Goal: Task Accomplishment & Management: Manage account settings

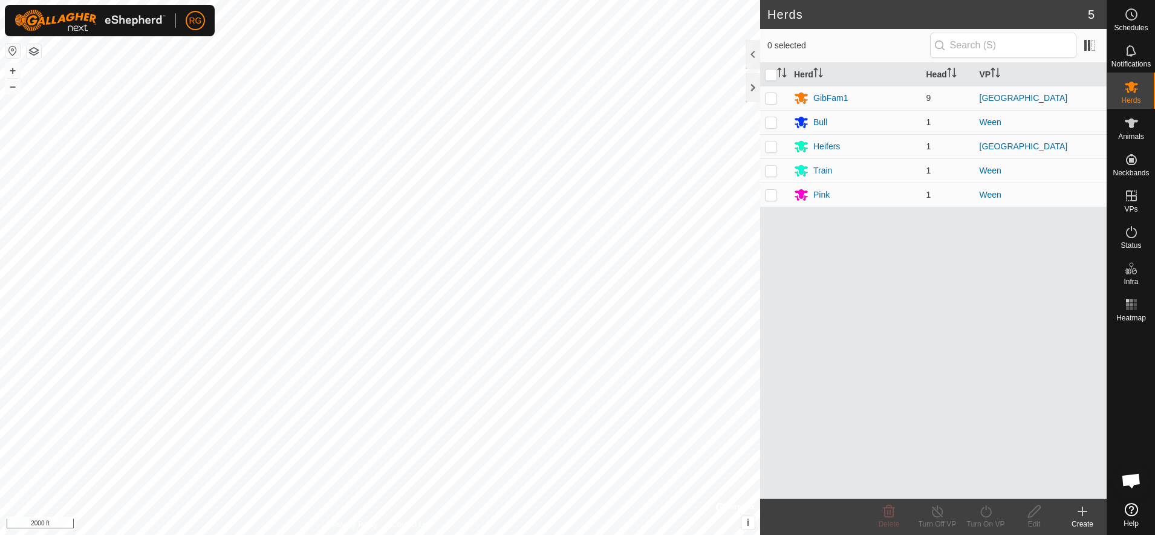
click at [33, 50] on button "button" at bounding box center [34, 51] width 15 height 15
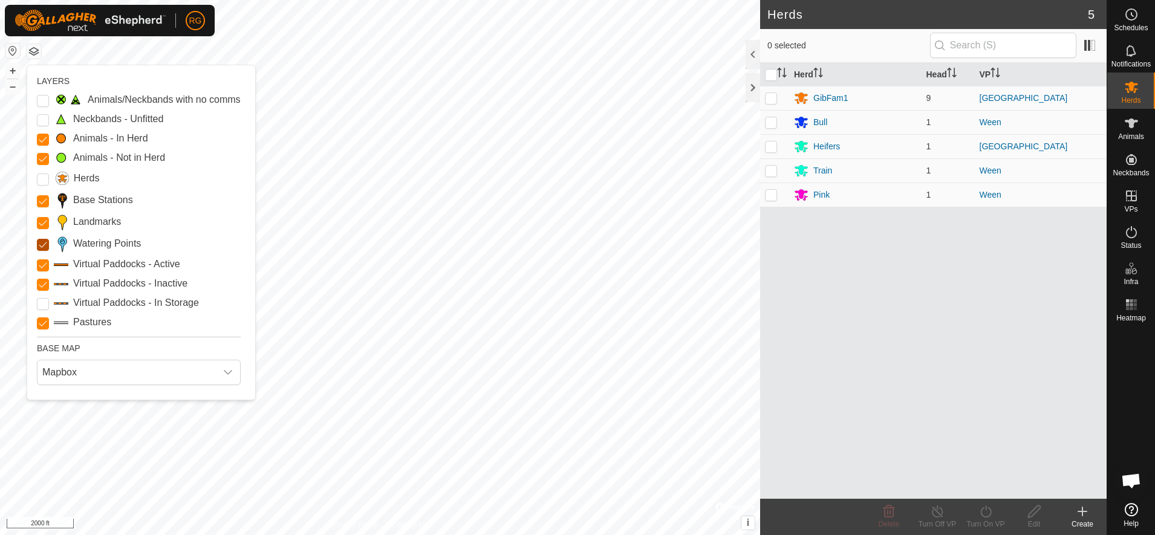
click at [43, 246] on Points "Watering Points" at bounding box center [43, 245] width 12 height 12
click at [45, 201] on Stations "Base Stations" at bounding box center [43, 201] width 12 height 12
click at [41, 284] on Inactive "Virtual Paddocks - Inactive" at bounding box center [43, 285] width 12 height 12
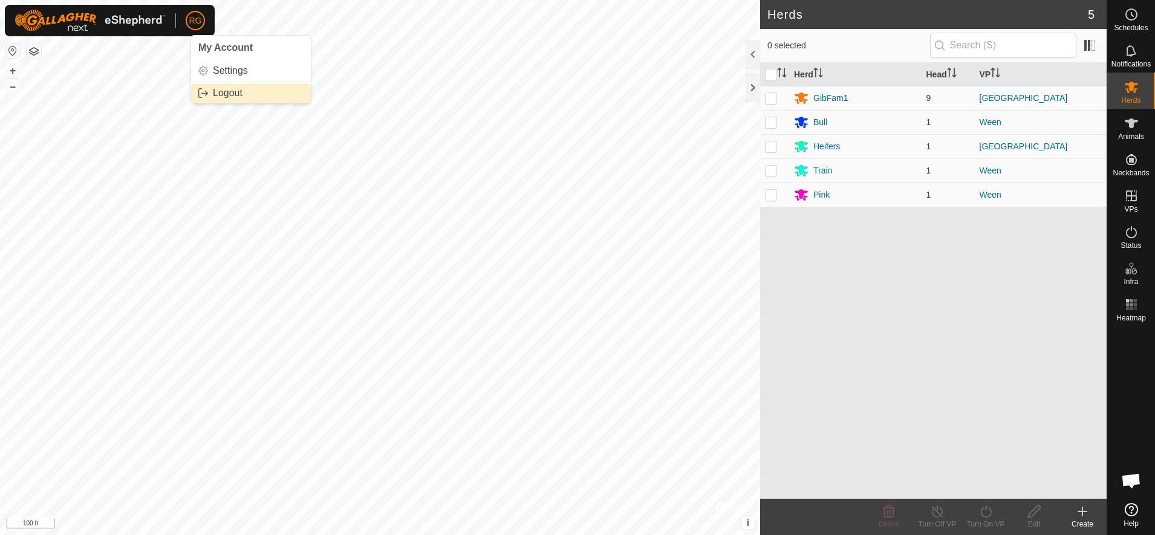
click at [231, 94] on link "Logout" at bounding box center [251, 92] width 120 height 19
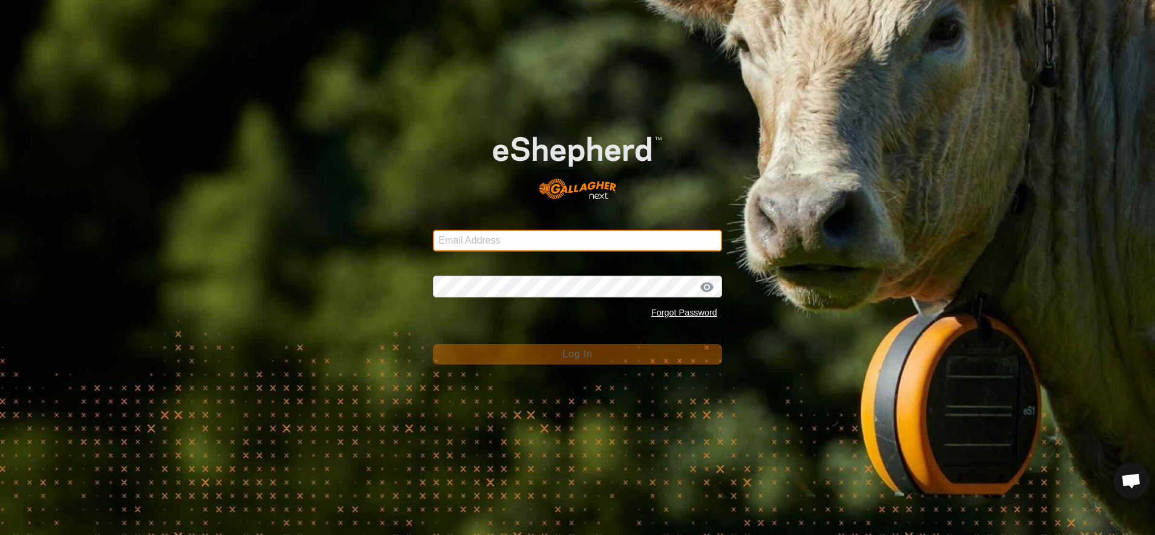
type input "[EMAIL_ADDRESS][DOMAIN_NAME]"
